Goal: Task Accomplishment & Management: Manage account settings

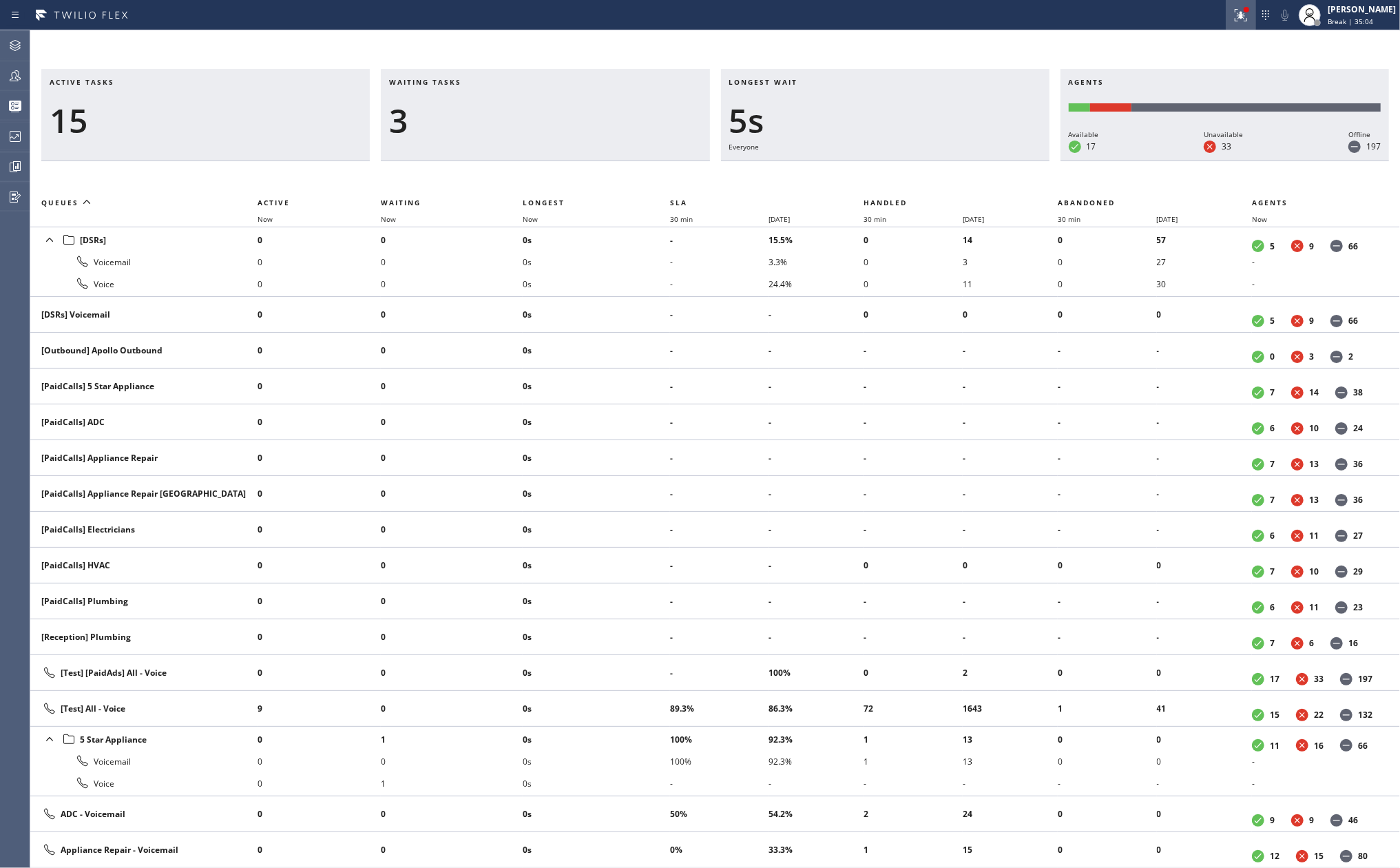
click at [1245, 15] on icon at bounding box center [1241, 13] width 9 height 5
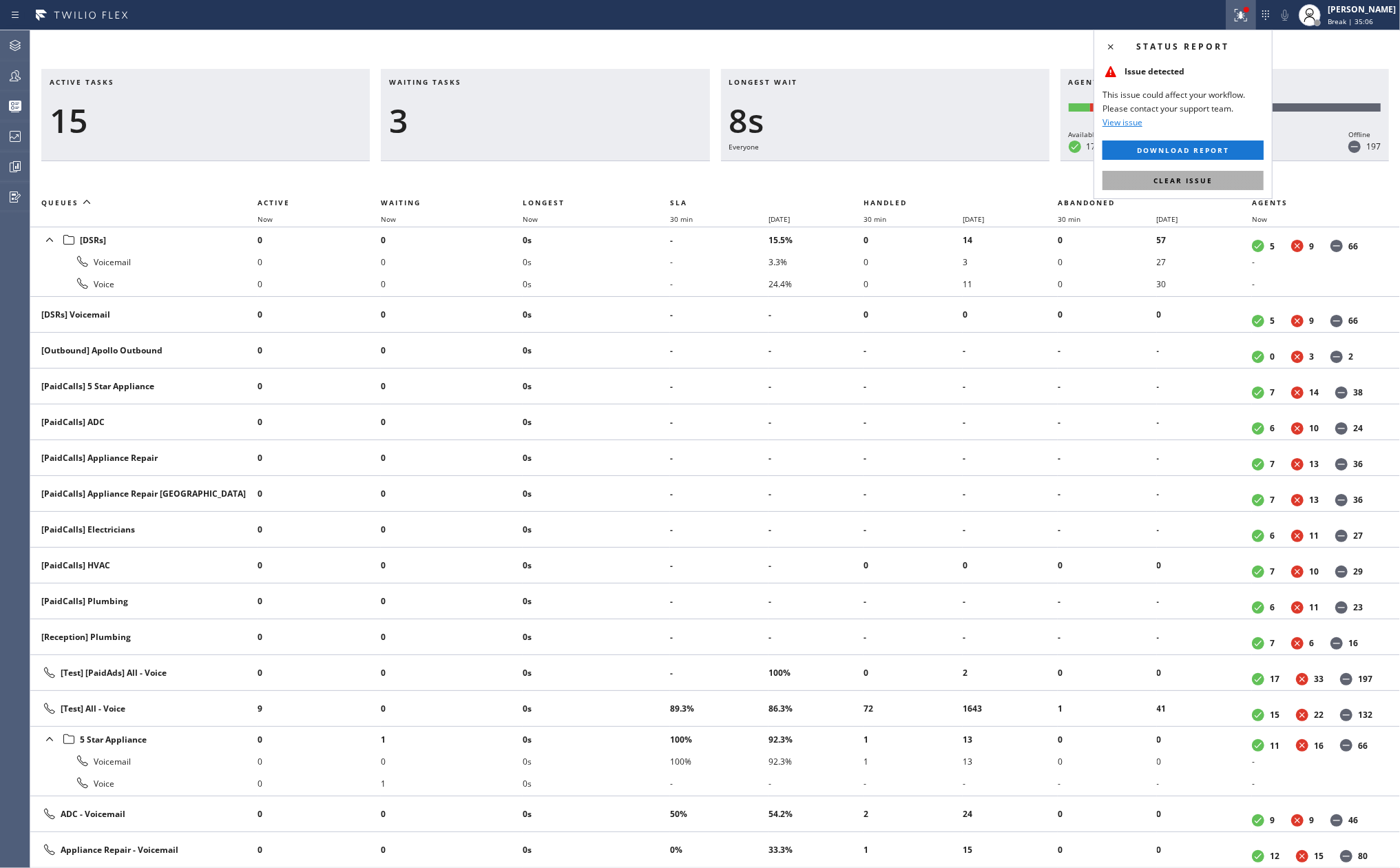
click at [1168, 177] on span "Clear issue" at bounding box center [1183, 180] width 59 height 10
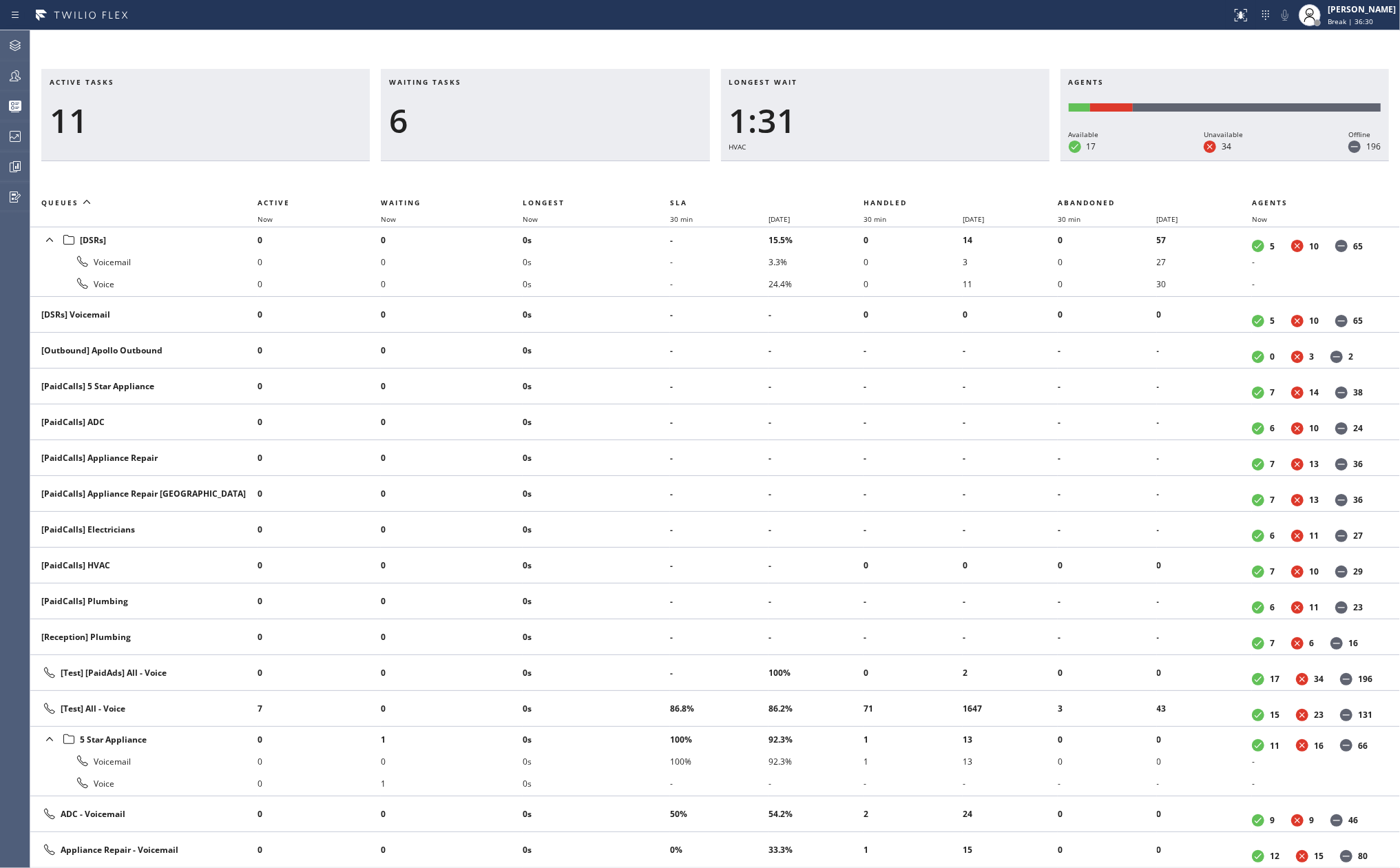
click at [388, 10] on div at bounding box center [616, 15] width 1220 height 22
click at [18, 166] on icon at bounding box center [16, 166] width 4 height 6
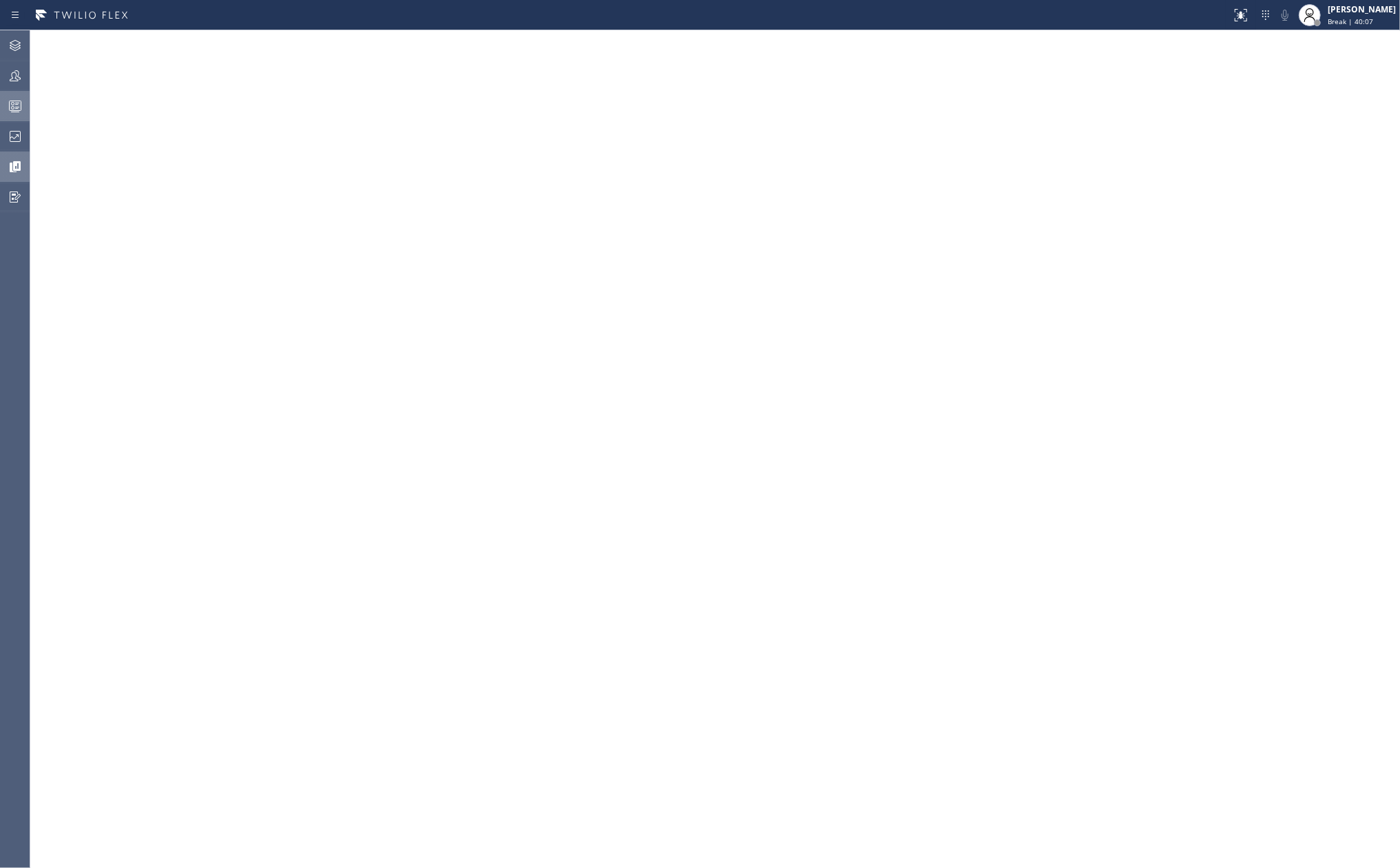
click at [11, 111] on rect at bounding box center [16, 106] width 11 height 10
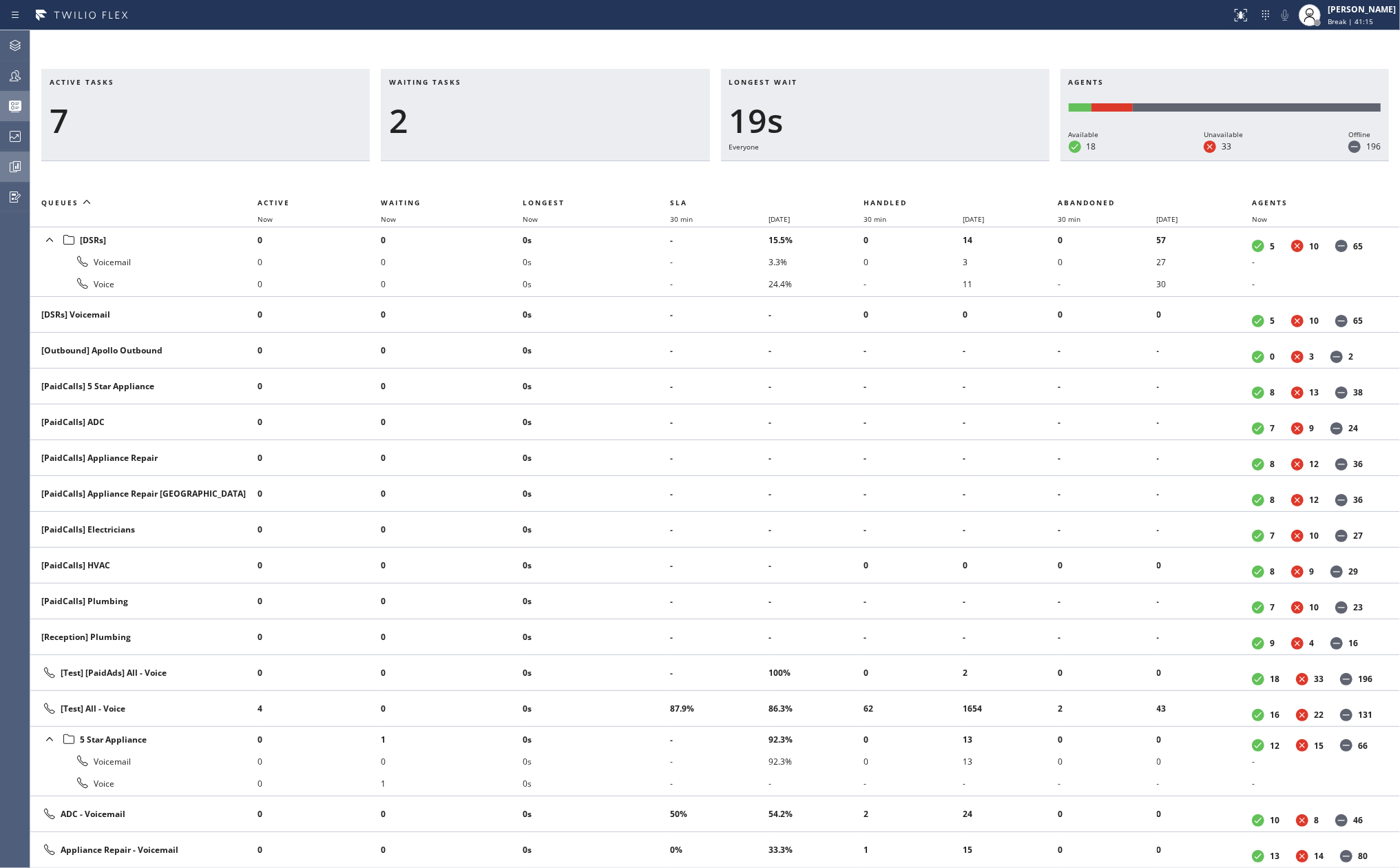
click at [950, 62] on div "Active tasks 7 Waiting tasks 2 Longest wait 19s Everyone Agents Available 18 Un…" at bounding box center [715, 449] width 1369 height 838
click at [6, 157] on div at bounding box center [15, 166] width 31 height 28
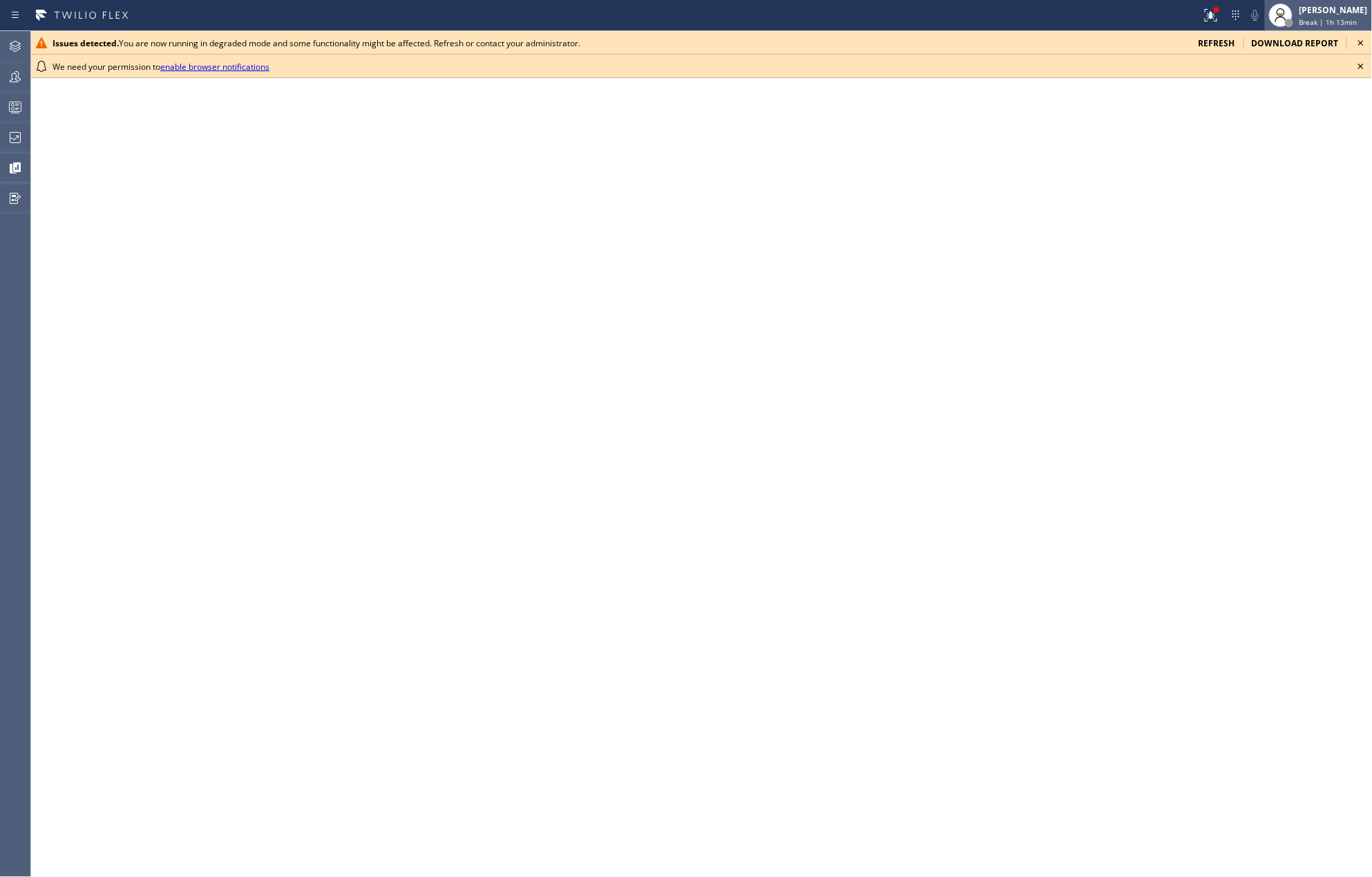
click at [1325, 7] on div "[PERSON_NAME]" at bounding box center [1333, 10] width 69 height 11
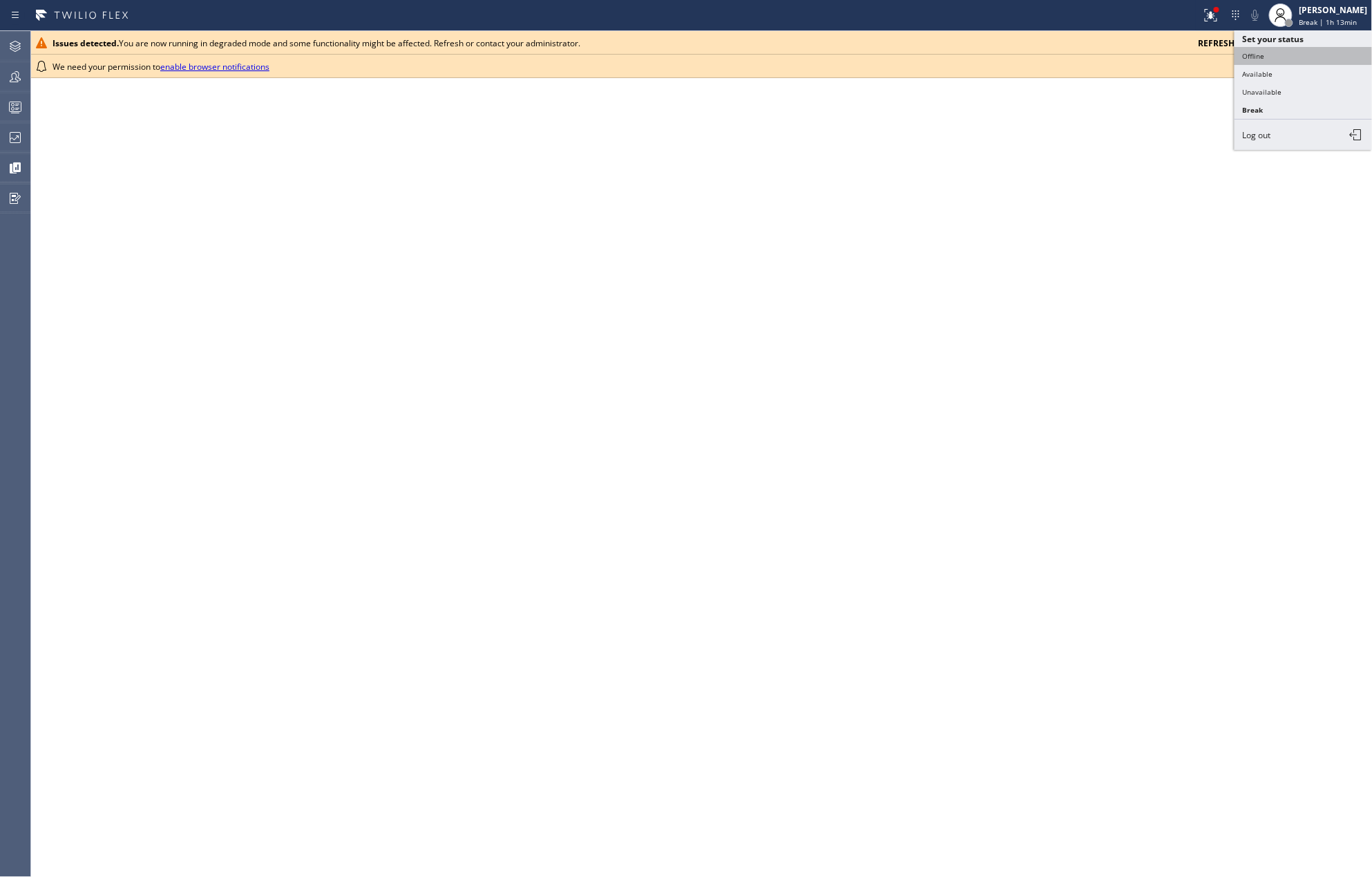
click at [1285, 55] on button "Offline" at bounding box center [1303, 56] width 138 height 18
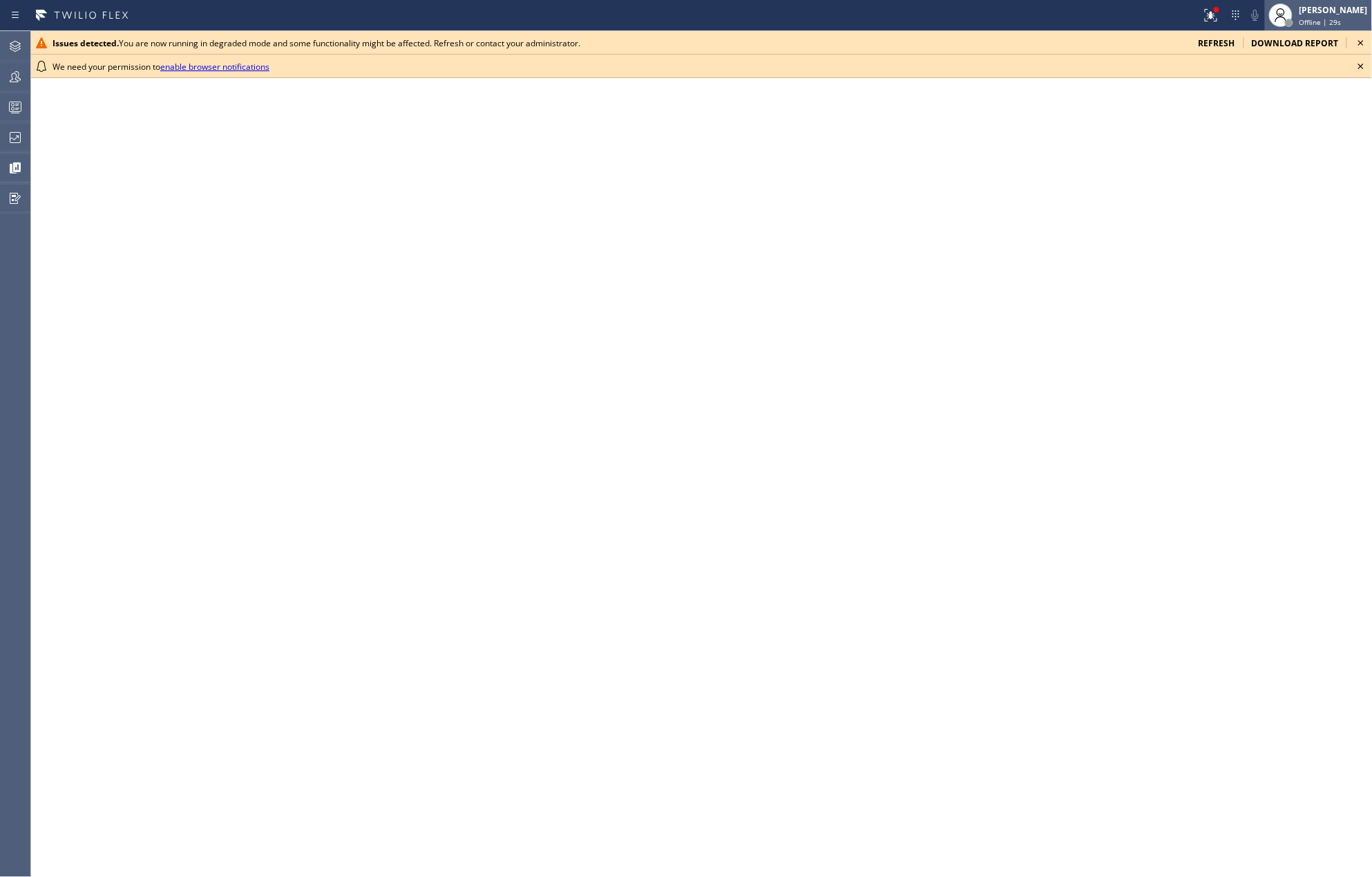
click at [1341, 7] on div "[PERSON_NAME]" at bounding box center [1333, 10] width 69 height 11
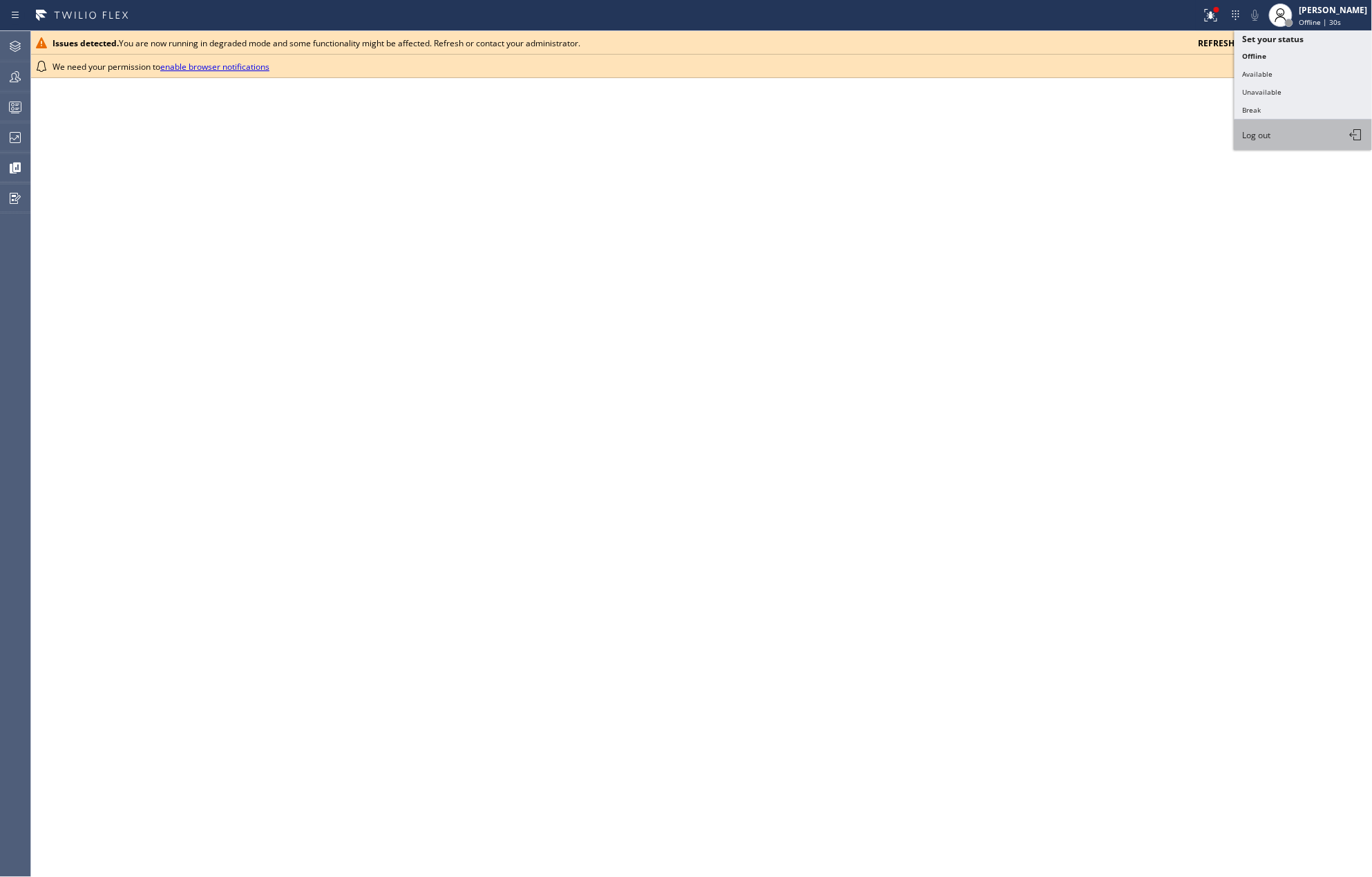
click at [1294, 131] on button "Log out" at bounding box center [1303, 134] width 138 height 31
